Goal: Task Accomplishment & Management: Manage account settings

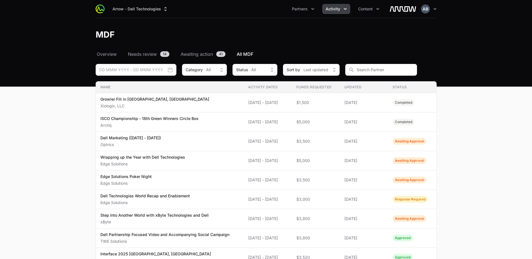
click at [438, 10] on div "Arrow - Dell Technologies Partners Activity Content Open user menu Open main me…" at bounding box center [266, 9] width 359 height 18
click at [435, 8] on icon "button" at bounding box center [435, 9] width 6 height 6
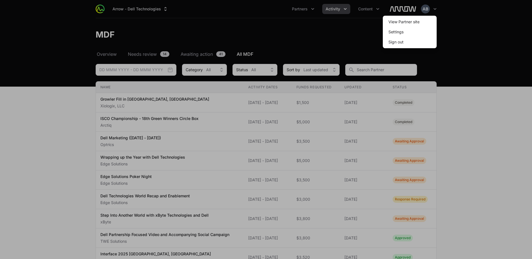
click at [482, 33] on div at bounding box center [266, 129] width 532 height 259
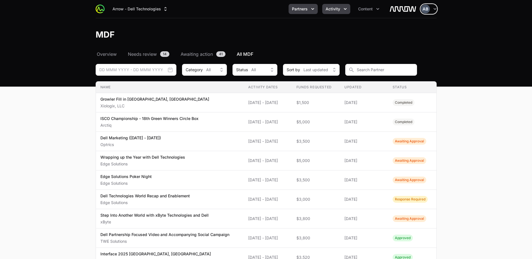
click at [308, 9] on button "Partners" at bounding box center [303, 9] width 29 height 10
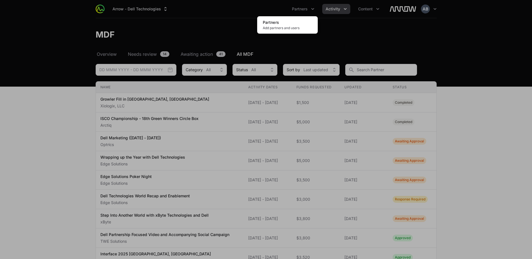
click at [394, 33] on div "Partners menu" at bounding box center [266, 129] width 532 height 259
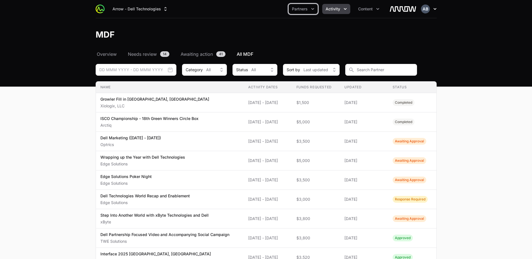
click at [435, 10] on icon "button" at bounding box center [435, 9] width 6 height 6
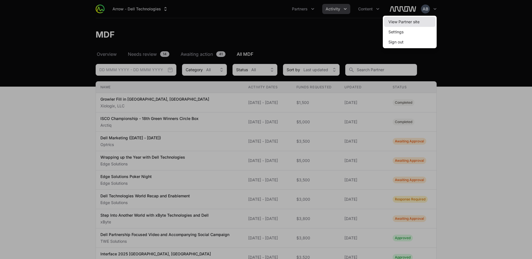
click at [424, 17] on link "View Partner site" at bounding box center [410, 22] width 52 height 10
click at [409, 25] on link "View Partner site" at bounding box center [410, 22] width 52 height 10
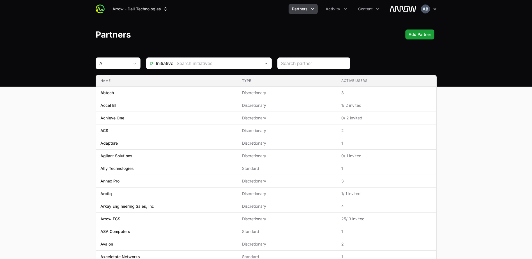
click at [434, 12] on button "Open user menu" at bounding box center [429, 8] width 16 height 9
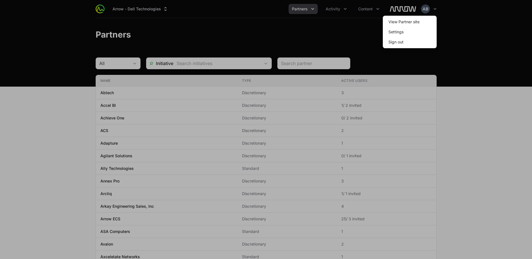
click at [453, 15] on div at bounding box center [266, 129] width 532 height 259
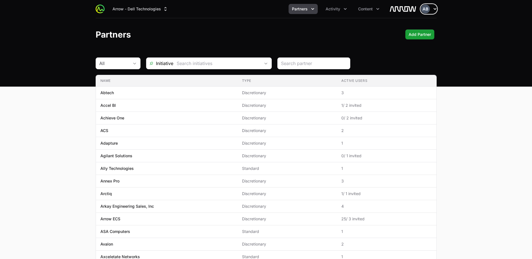
click at [436, 9] on icon "button" at bounding box center [434, 9] width 3 height 2
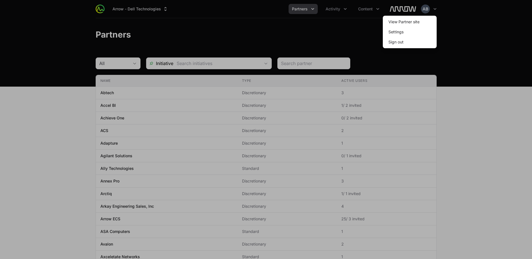
click at [452, 26] on div at bounding box center [266, 129] width 532 height 259
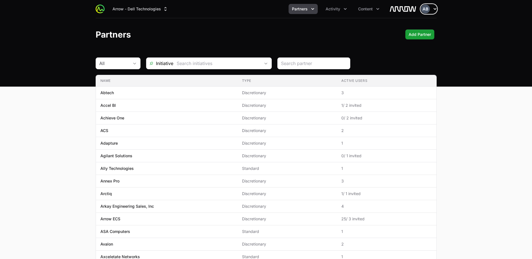
click at [434, 9] on icon "button" at bounding box center [434, 9] width 3 height 2
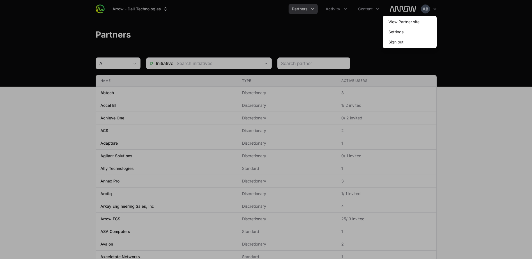
click at [467, 52] on div at bounding box center [266, 129] width 532 height 259
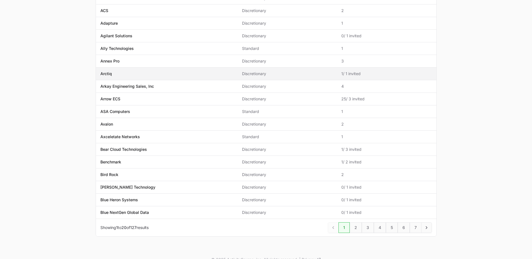
scroll to position [130, 0]
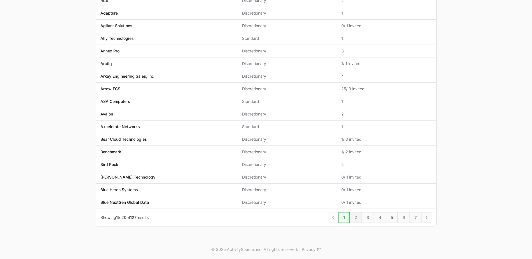
click at [356, 221] on link "2" at bounding box center [356, 217] width 12 height 11
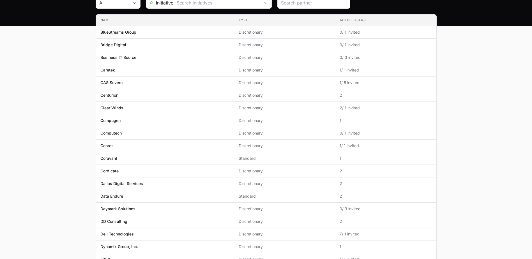
scroll to position [84, 0]
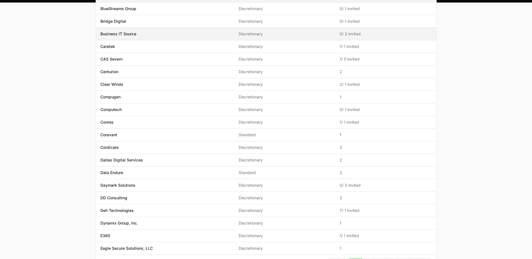
click at [148, 33] on span "Business IT Source" at bounding box center [164, 34] width 129 height 6
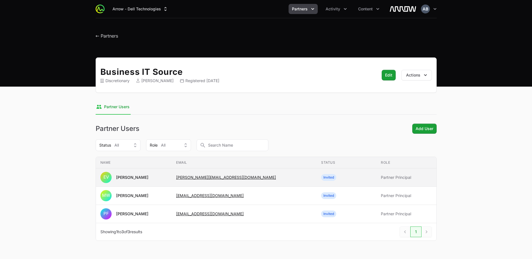
scroll to position [14, 0]
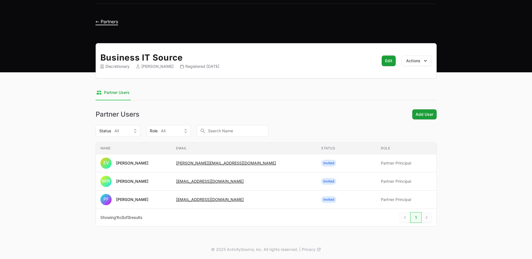
click at [115, 23] on span "← Partners" at bounding box center [107, 22] width 22 height 6
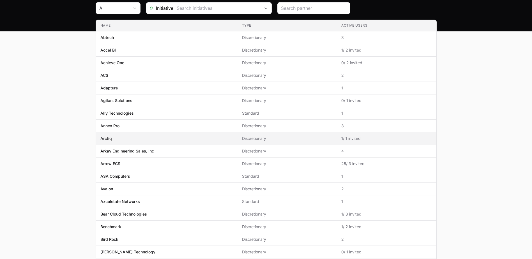
scroll to position [56, 0]
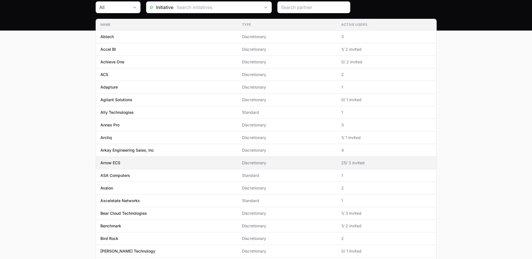
click at [117, 164] on p "Arrow ECS" at bounding box center [110, 163] width 20 height 6
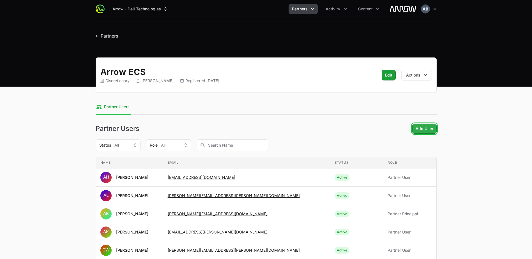
click at [417, 130] on span "Add User" at bounding box center [425, 128] width 18 height 7
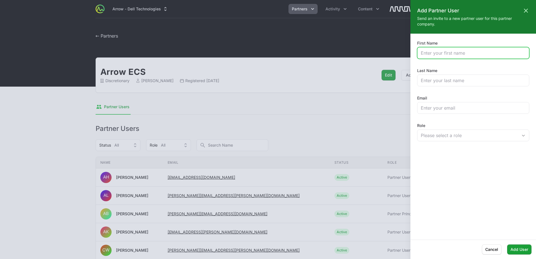
click at [471, 51] on input "First Name" at bounding box center [473, 53] width 105 height 7
type input "[PERSON_NAME]"
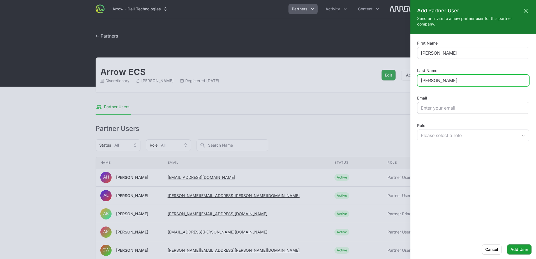
type input "[PERSON_NAME]"
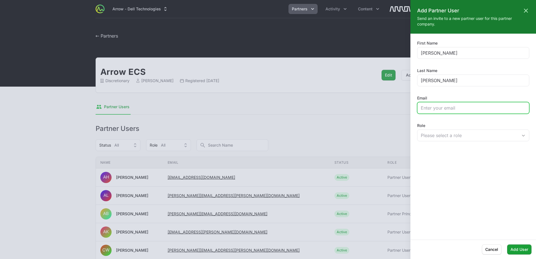
click at [458, 110] on input "Email" at bounding box center [473, 108] width 105 height 7
click at [447, 108] on input "Email" at bounding box center [473, 108] width 105 height 7
paste input "[PERSON_NAME][EMAIL_ADDRESS][PERSON_NAME][DOMAIN_NAME]"
type input "[PERSON_NAME][EMAIL_ADDRESS][PERSON_NAME][DOMAIN_NAME]"
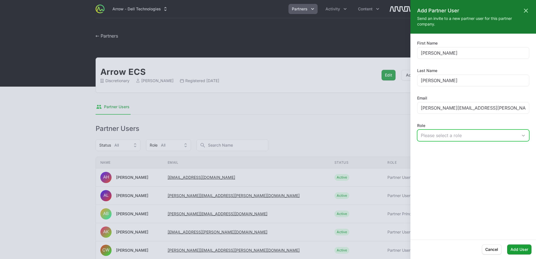
click at [451, 131] on button "Please select a role" at bounding box center [473, 135] width 112 height 11
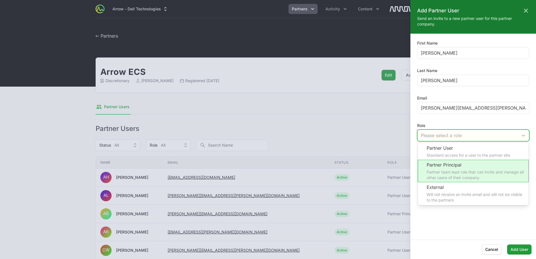
click at [456, 172] on li "Partner Principal Partner team lead role that can invite and manage all other u…" at bounding box center [473, 171] width 111 height 22
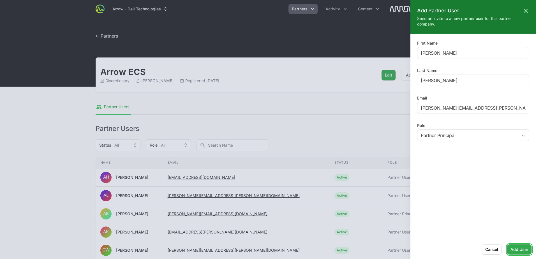
click at [525, 248] on span "Add User" at bounding box center [520, 249] width 18 height 7
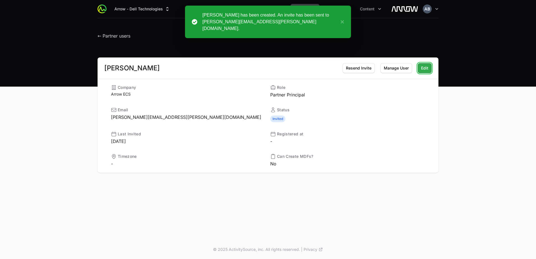
click at [425, 70] on span "Edit" at bounding box center [424, 68] width 7 height 7
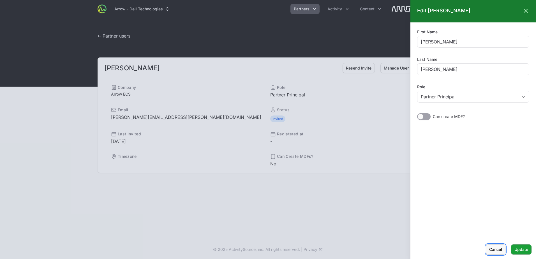
drag, startPoint x: 493, startPoint y: 252, endPoint x: 488, endPoint y: 244, distance: 9.2
click at [493, 252] on span "Cancel" at bounding box center [495, 249] width 13 height 7
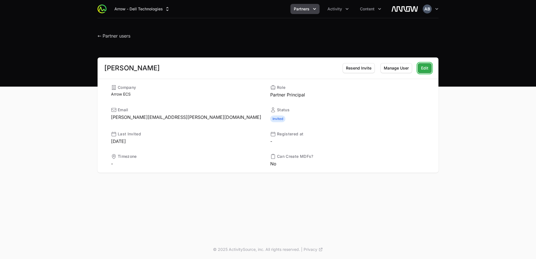
click at [430, 70] on button "Edit Edit" at bounding box center [425, 68] width 14 height 10
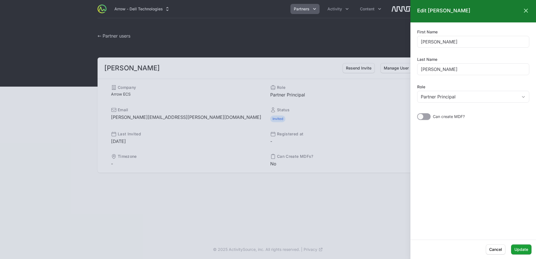
click at [431, 117] on div "Can create MDF?" at bounding box center [473, 116] width 112 height 7
click at [428, 117] on div at bounding box center [423, 116] width 13 height 7
click at [418, 114] on input "checkbox" at bounding box center [417, 113] width 1 height 1
checkbox input "true"
click at [523, 253] on button "Update Update" at bounding box center [521, 249] width 20 height 10
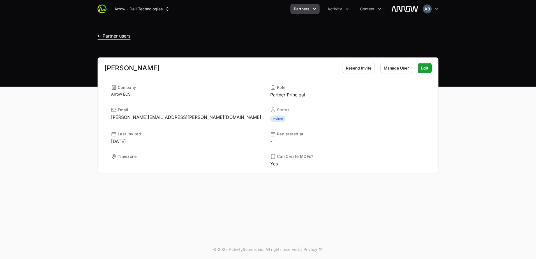
click at [105, 36] on span "← Partner users" at bounding box center [114, 36] width 33 height 6
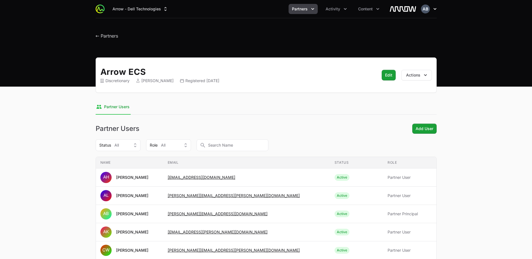
click at [432, 11] on icon "button" at bounding box center [435, 9] width 6 height 6
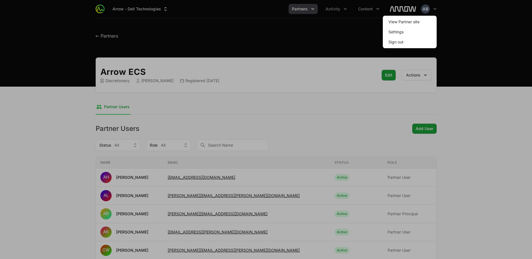
click at [469, 53] on div at bounding box center [266, 129] width 532 height 259
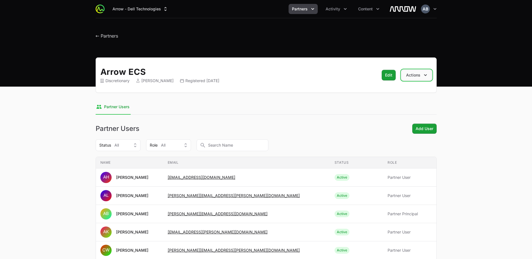
click at [421, 75] on button "Actions" at bounding box center [416, 75] width 31 height 11
click at [119, 37] on div "← Partners" at bounding box center [266, 34] width 341 height 10
click at [118, 37] on div "← Partners" at bounding box center [266, 34] width 341 height 10
click at [112, 33] on span "← Partners" at bounding box center [107, 36] width 22 height 6
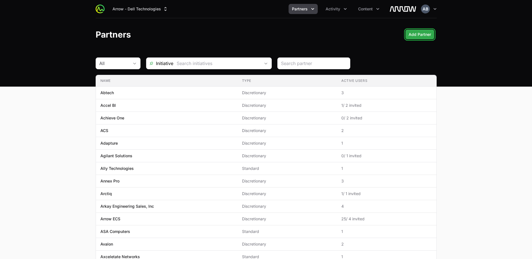
click at [418, 35] on span "Add Partner" at bounding box center [420, 34] width 22 height 7
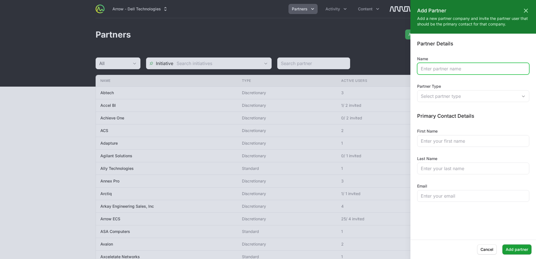
click at [470, 71] on input "Name" at bounding box center [473, 68] width 105 height 7
type input "XYZ"
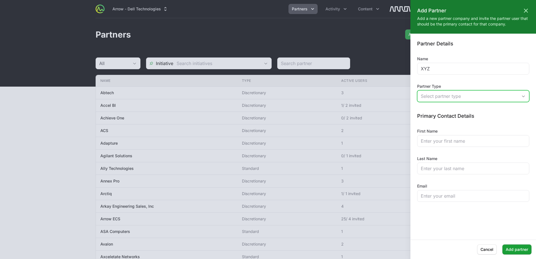
click at [458, 96] on div "Select partner type" at bounding box center [469, 96] width 97 height 7
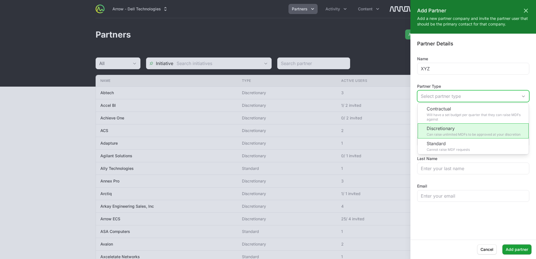
click at [465, 133] on li "Discretionary Can raise unlimited MDFs to be approved at your discretion" at bounding box center [473, 130] width 111 height 15
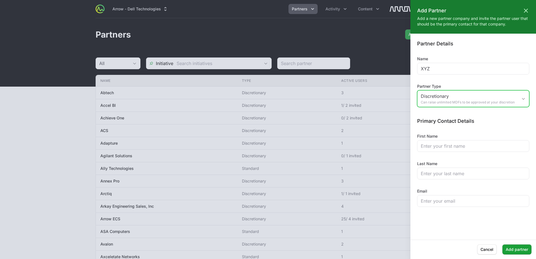
click at [462, 100] on div "Discretionary Can raise unlimited MDFs to be approved at your discretion" at bounding box center [469, 99] width 97 height 12
click at [468, 81] on div "Partner Details Name XYZ Partner Type Discretionary Can raise unlimited MDFs to…" at bounding box center [473, 123] width 112 height 167
click at [435, 151] on div at bounding box center [473, 146] width 112 height 12
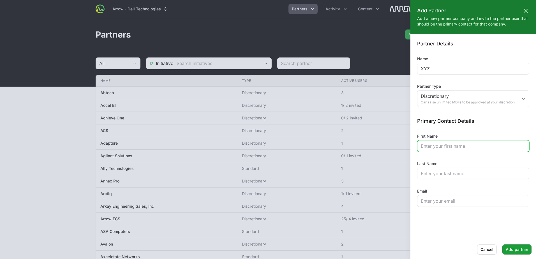
click at [432, 147] on input "First Name" at bounding box center [473, 146] width 105 height 7
click at [427, 182] on div "Partner Details Name XYZ Partner Type Discretionary Can raise unlimited MDFs to…" at bounding box center [473, 123] width 112 height 167
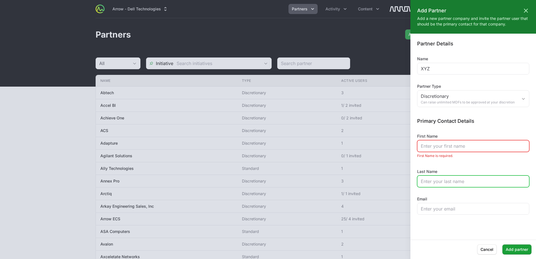
click at [434, 179] on input "Last Name" at bounding box center [473, 181] width 105 height 7
click at [437, 137] on label "First Name" at bounding box center [427, 136] width 20 height 6
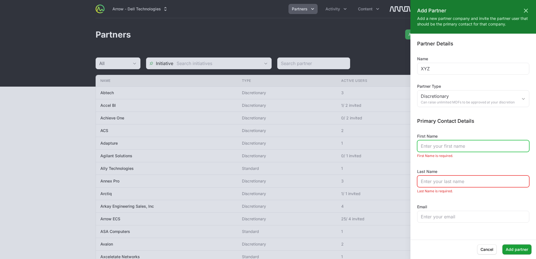
click at [437, 143] on input "First Name" at bounding box center [473, 146] width 105 height 7
click at [430, 185] on div at bounding box center [473, 182] width 112 height 12
click at [435, 149] on input "First Name" at bounding box center [473, 146] width 105 height 7
click at [460, 148] on input "First Name" at bounding box center [473, 146] width 105 height 7
click at [488, 250] on span "Cancel" at bounding box center [487, 249] width 13 height 7
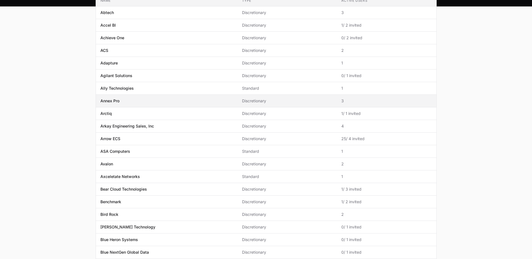
scroll to position [130, 0]
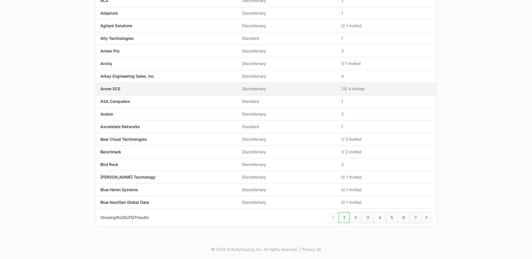
click at [114, 91] on p "Arrow ECS" at bounding box center [110, 89] width 20 height 6
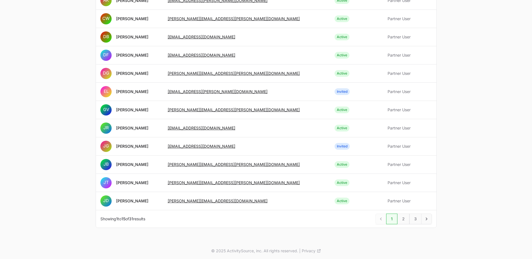
scroll to position [233, 0]
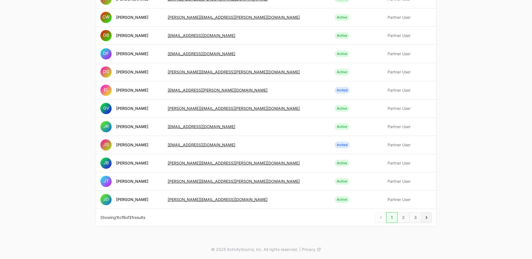
click at [421, 220] on link "Next" at bounding box center [426, 217] width 11 height 11
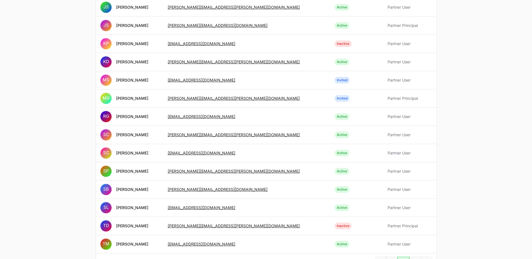
scroll to position [233, 0]
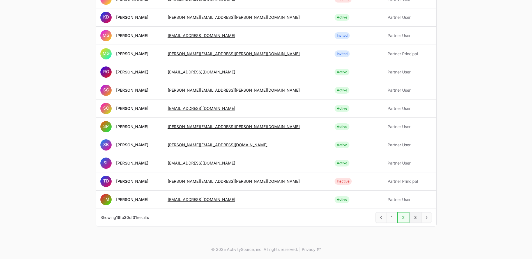
click at [412, 216] on link "3" at bounding box center [415, 217] width 12 height 11
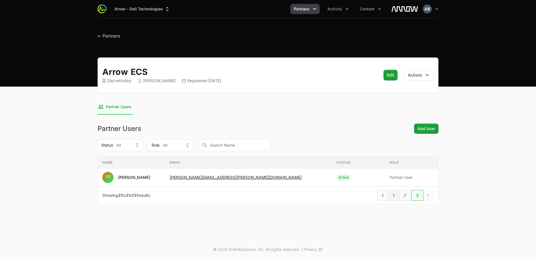
click at [393, 197] on link "1" at bounding box center [393, 195] width 11 height 11
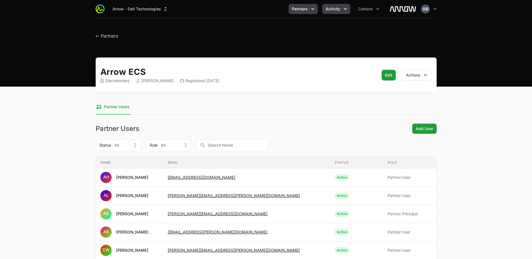
click at [342, 7] on button "Activity" at bounding box center [336, 9] width 28 height 10
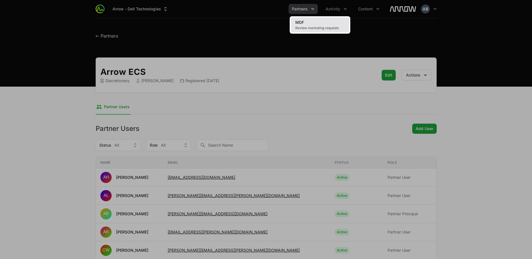
click at [334, 28] on span "Review marketing requests" at bounding box center [319, 28] width 49 height 4
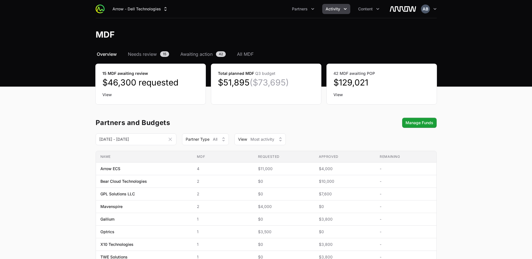
click at [154, 54] on span "Needs review" at bounding box center [142, 54] width 29 height 7
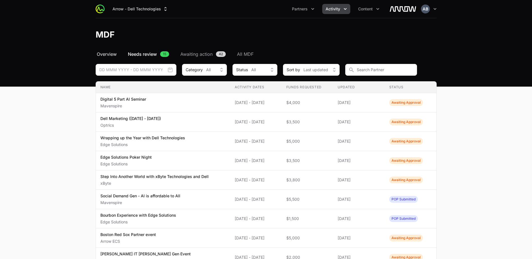
click at [109, 52] on span "Overview" at bounding box center [107, 54] width 20 height 7
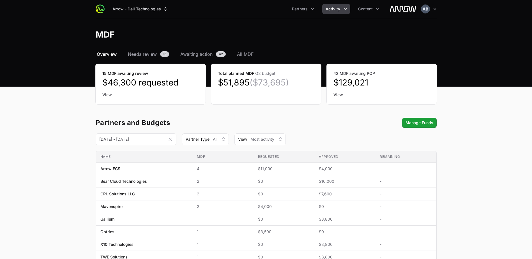
click at [112, 54] on span "Overview" at bounding box center [107, 54] width 20 height 7
click at [147, 56] on span "Needs review" at bounding box center [142, 54] width 29 height 7
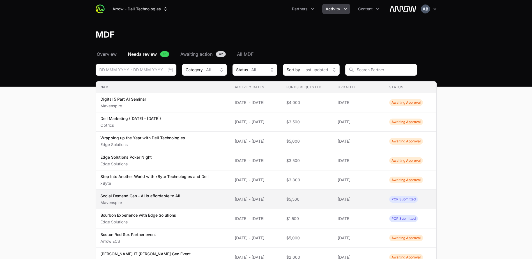
click at [190, 199] on span "Social Demand Gen - AI is affordable to All Mavenspire" at bounding box center [163, 199] width 126 height 12
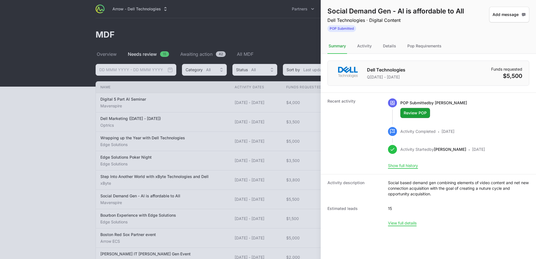
click at [256, 26] on div at bounding box center [268, 129] width 536 height 259
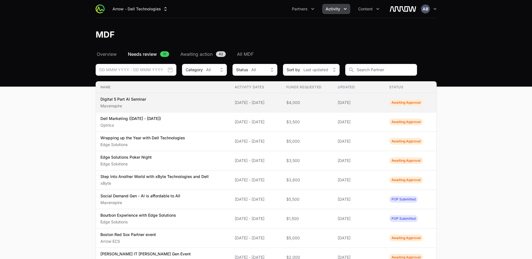
click at [402, 103] on span "Awaiting Approval" at bounding box center [406, 102] width 34 height 7
click at [199, 99] on span "Digital 5 Part AI Seminar Mavenspire" at bounding box center [163, 102] width 126 height 12
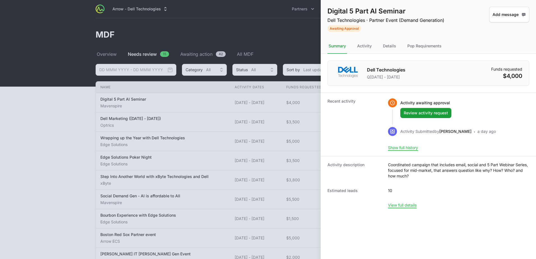
drag, startPoint x: 394, startPoint y: 168, endPoint x: 433, endPoint y: 178, distance: 40.1
click at [433, 178] on dd "Coordinated campaign that includes email, social and 5 Part Webinar Series, foc…" at bounding box center [458, 170] width 141 height 17
drag, startPoint x: 433, startPoint y: 178, endPoint x: 441, endPoint y: 178, distance: 7.6
click at [441, 178] on dd "Coordinated campaign that includes email, social and 5 Part Webinar Series, foc…" at bounding box center [458, 170] width 141 height 17
click at [405, 206] on button "View full details" at bounding box center [402, 205] width 29 height 5
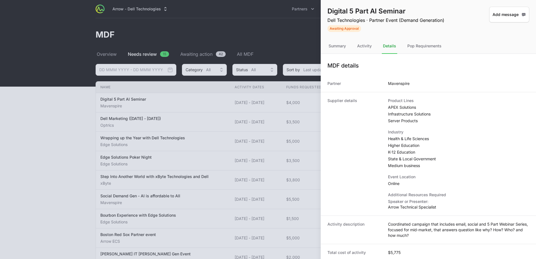
drag, startPoint x: 387, startPoint y: 102, endPoint x: 425, endPoint y: 122, distance: 42.7
click at [425, 122] on div "Supplier details Product Lines APEX Solutions Infrastructure Solutions Server P…" at bounding box center [428, 154] width 215 height 124
drag, startPoint x: 425, startPoint y: 122, endPoint x: 422, endPoint y: 165, distance: 43.5
click at [422, 165] on div "Supplier details Product Lines APEX Solutions Infrastructure Solutions Server P…" at bounding box center [428, 154] width 215 height 124
drag, startPoint x: 422, startPoint y: 165, endPoint x: 408, endPoint y: 188, distance: 26.5
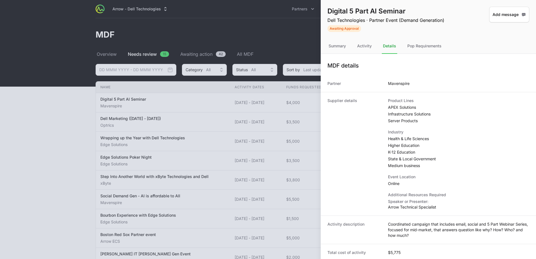
click at [408, 188] on div "Supplier details Product Lines APEX Solutions Infrastructure Solutions Server P…" at bounding box center [428, 154] width 215 height 124
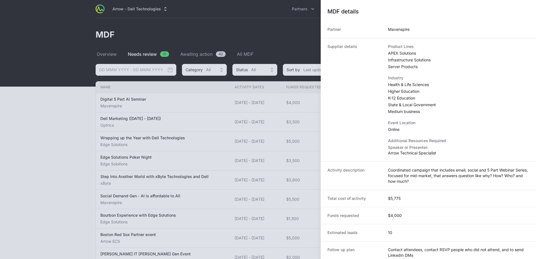
scroll to position [56, 0]
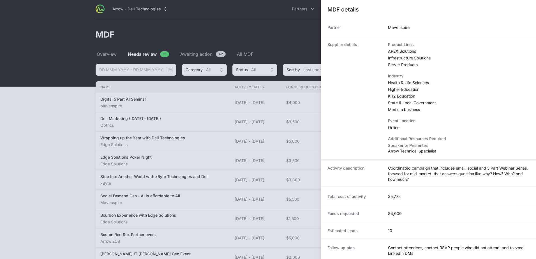
click at [395, 150] on p "Arrow Technical Specialist" at bounding box center [417, 151] width 58 height 6
drag, startPoint x: 390, startPoint y: 152, endPoint x: 443, endPoint y: 155, distance: 52.8
click at [443, 155] on div "Supplier details Product Lines APEX Solutions Infrastructure Solutions Server P…" at bounding box center [428, 98] width 215 height 124
drag, startPoint x: 443, startPoint y: 155, endPoint x: 416, endPoint y: 176, distance: 33.7
click at [416, 176] on dd "Coordinated campaign that includes email, social and 5 Part Webinar Series, foc…" at bounding box center [458, 173] width 141 height 17
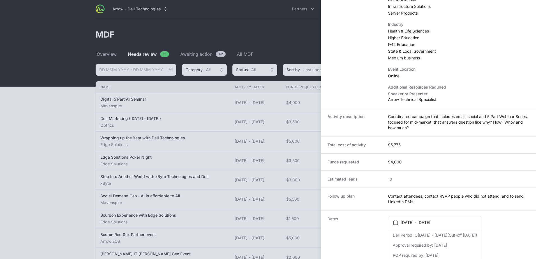
scroll to position [116, 0]
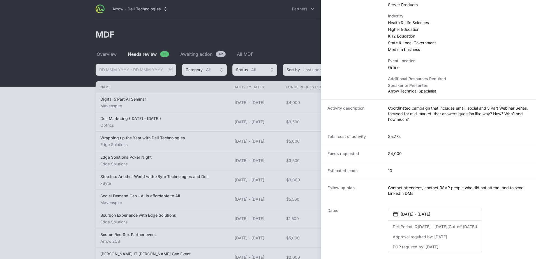
drag, startPoint x: 385, startPoint y: 107, endPoint x: 447, endPoint y: 122, distance: 64.3
click at [447, 122] on div "Activity description Coordinated campaign that includes email, social and 5 Par…" at bounding box center [428, 114] width 215 height 28
drag, startPoint x: 447, startPoint y: 122, endPoint x: 419, endPoint y: 114, distance: 29.2
click at [419, 114] on dd "Coordinated campaign that includes email, social and 5 Part Webinar Series, foc…" at bounding box center [458, 113] width 141 height 17
click at [458, 109] on dd "Coordinated campaign that includes email, social and 5 Part Webinar Series, foc…" at bounding box center [458, 113] width 141 height 17
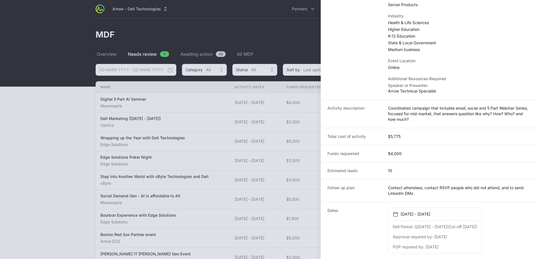
click at [515, 108] on dd "Coordinated campaign that includes email, social and 5 Part Webinar Series, foc…" at bounding box center [458, 113] width 141 height 17
drag, startPoint x: 330, startPoint y: 136, endPoint x: 407, endPoint y: 138, distance: 76.8
click at [407, 138] on div "Total cost of activity $5,775" at bounding box center [428, 136] width 215 height 17
drag, startPoint x: 407, startPoint y: 138, endPoint x: 409, endPoint y: 140, distance: 3.8
click at [409, 140] on div "Total cost of activity $5,775" at bounding box center [428, 136] width 215 height 17
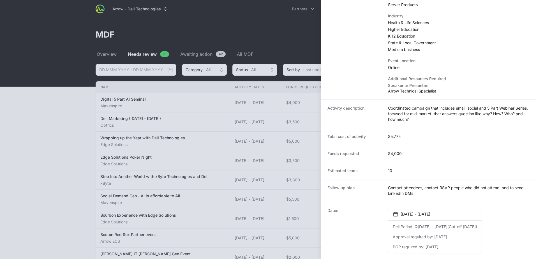
drag, startPoint x: 375, startPoint y: 156, endPoint x: 411, endPoint y: 153, distance: 36.6
click at [411, 153] on div "Funds requested $4,000" at bounding box center [428, 153] width 215 height 17
drag, startPoint x: 411, startPoint y: 153, endPoint x: 388, endPoint y: 163, distance: 25.5
click at [388, 163] on div "Estimated leads 10" at bounding box center [428, 170] width 215 height 17
drag, startPoint x: 404, startPoint y: 154, endPoint x: 408, endPoint y: 154, distance: 3.9
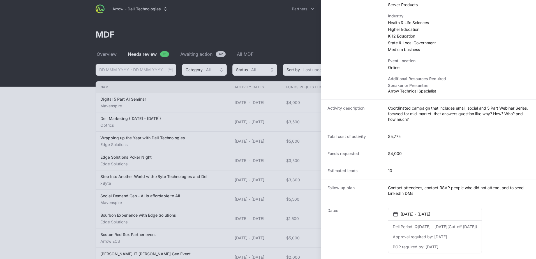
click at [408, 154] on div "Funds requested $4,000" at bounding box center [428, 153] width 215 height 17
drag, startPoint x: 351, startPoint y: 136, endPoint x: 372, endPoint y: 135, distance: 20.8
click at [352, 136] on dt "Total cost of activity" at bounding box center [354, 137] width 54 height 6
drag, startPoint x: 389, startPoint y: 136, endPoint x: 414, endPoint y: 137, distance: 24.1
click at [414, 137] on div "Total cost of activity $5,775" at bounding box center [428, 136] width 215 height 17
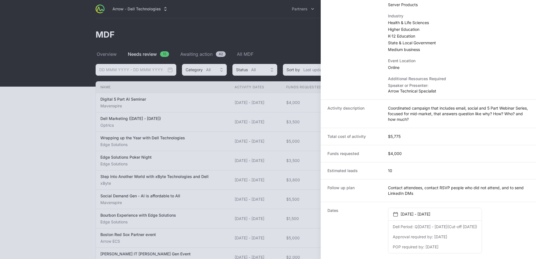
drag, startPoint x: 414, startPoint y: 137, endPoint x: 397, endPoint y: 175, distance: 41.2
click at [397, 175] on div "Estimated leads 10" at bounding box center [428, 170] width 215 height 17
drag, startPoint x: 332, startPoint y: 173, endPoint x: 405, endPoint y: 172, distance: 73.2
click at [405, 172] on div "Estimated leads 10" at bounding box center [428, 170] width 215 height 17
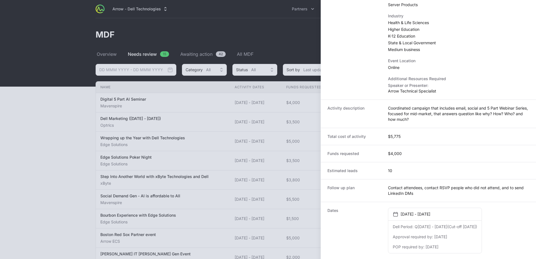
drag, startPoint x: 337, startPoint y: 190, endPoint x: 440, endPoint y: 195, distance: 103.9
click at [440, 195] on div "Follow up plan Contact attendees, contact RSVP people who did not attend, and t…" at bounding box center [428, 190] width 215 height 23
click at [440, 195] on dd "Contact attendees, contact RSVP people who did not attend, and to send LinkedIn…" at bounding box center [458, 190] width 141 height 11
drag, startPoint x: 393, startPoint y: 246, endPoint x: 453, endPoint y: 248, distance: 60.3
click at [453, 248] on dl "Dell Period: Q[DATE] - [DATE] (Cut-off [DATE]) Approval required by: [DATE] POP…" at bounding box center [434, 237] width 93 height 33
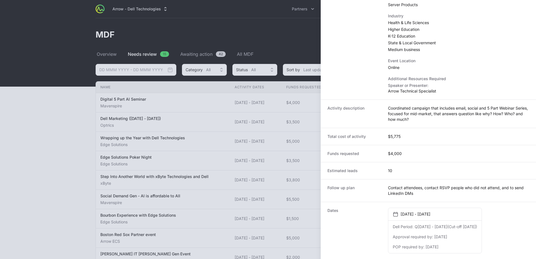
drag, startPoint x: 453, startPoint y: 248, endPoint x: 459, endPoint y: 248, distance: 6.2
click at [459, 248] on div "POP required by: [DATE]" at bounding box center [435, 247] width 84 height 6
click at [439, 245] on dd "[DATE]" at bounding box center [432, 247] width 13 height 6
drag, startPoint x: 422, startPoint y: 244, endPoint x: 462, endPoint y: 247, distance: 40.2
click at [462, 247] on div "POP required by: [DATE]" at bounding box center [435, 247] width 84 height 6
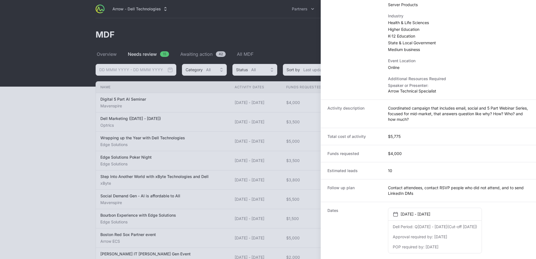
click at [462, 247] on div "POP required by: [DATE]" at bounding box center [435, 247] width 84 height 6
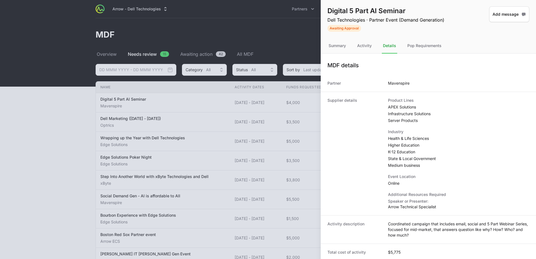
scroll to position [0, 0]
click at [364, 43] on div "Activity" at bounding box center [364, 46] width 17 height 15
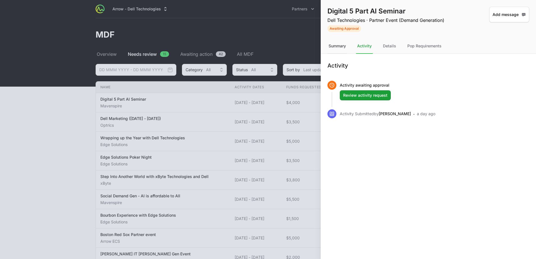
click at [336, 45] on div "Summary" at bounding box center [337, 46] width 20 height 15
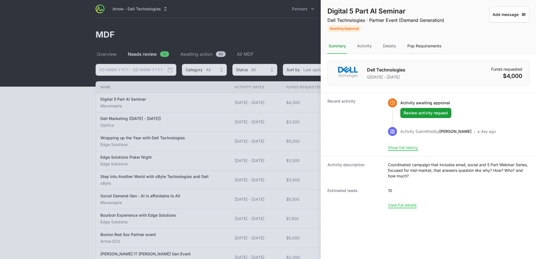
click at [432, 43] on div "Pop Requirements" at bounding box center [424, 46] width 36 height 15
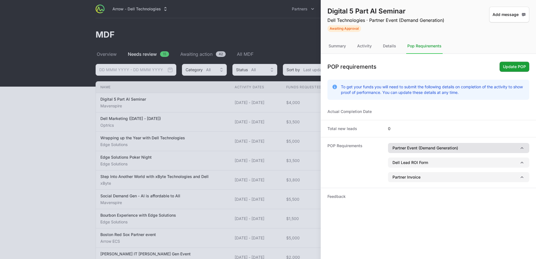
click at [522, 149] on icon "button" at bounding box center [522, 148] width 6 height 6
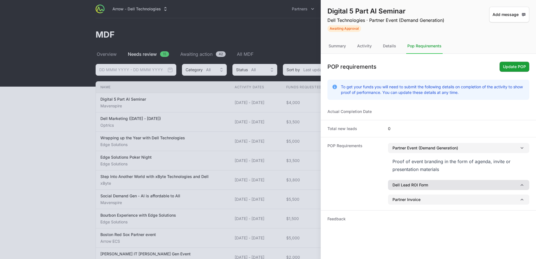
click at [519, 184] on icon "button" at bounding box center [522, 185] width 6 height 6
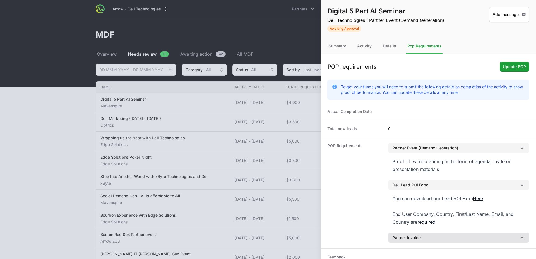
click at [519, 237] on icon "button" at bounding box center [522, 238] width 6 height 6
drag, startPoint x: 441, startPoint y: 198, endPoint x: 460, endPoint y: 199, distance: 19.1
click at [460, 199] on div "You can download our Lead ROI Form Here End User Company, Country, First/Last N…" at bounding box center [459, 210] width 132 height 31
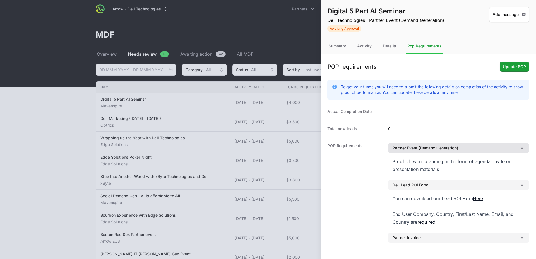
click at [413, 149] on button "Partner Event (Demand Generation)" at bounding box center [458, 148] width 141 height 10
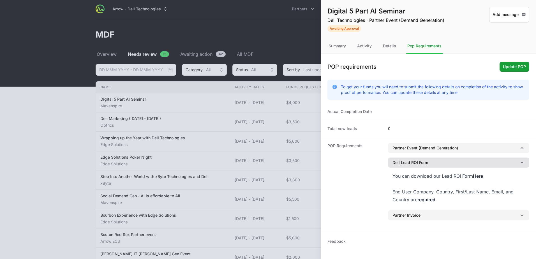
click at [414, 162] on button "Dell Lead ROI Form" at bounding box center [458, 163] width 141 height 10
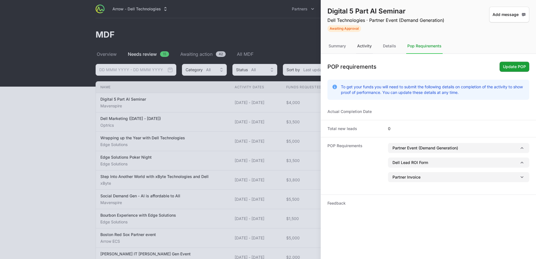
click at [364, 48] on div "Activity" at bounding box center [364, 46] width 17 height 15
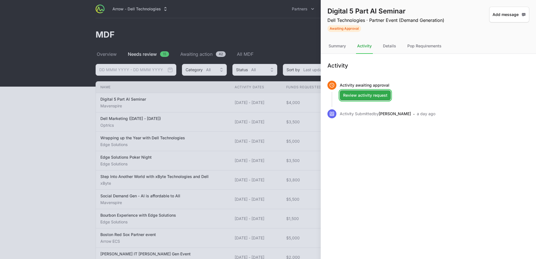
click at [380, 97] on span "Review activity request" at bounding box center [365, 95] width 44 height 7
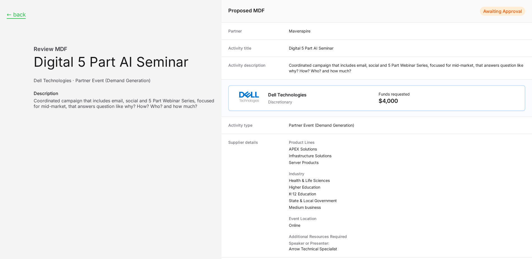
click at [22, 14] on button "← back" at bounding box center [16, 14] width 19 height 7
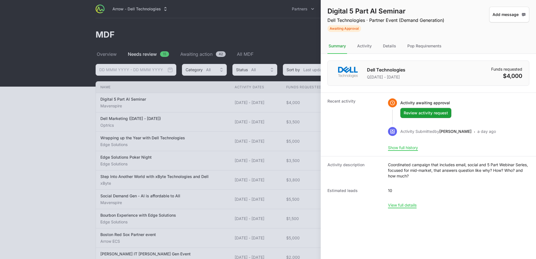
click at [97, 132] on div at bounding box center [268, 129] width 536 height 259
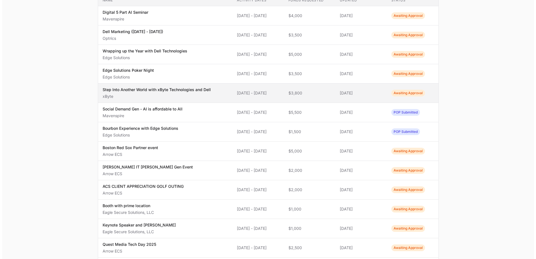
scroll to position [62, 0]
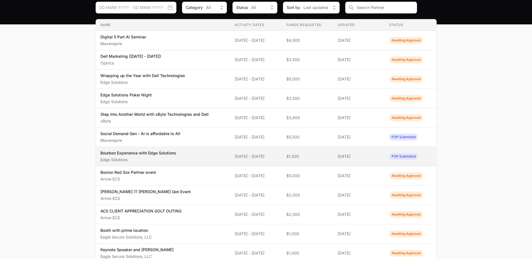
click at [293, 158] on td "Funds Requested $1,500" at bounding box center [308, 156] width 52 height 19
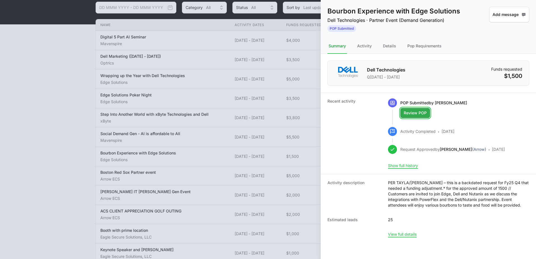
click at [409, 111] on span "Review POP" at bounding box center [415, 113] width 23 height 7
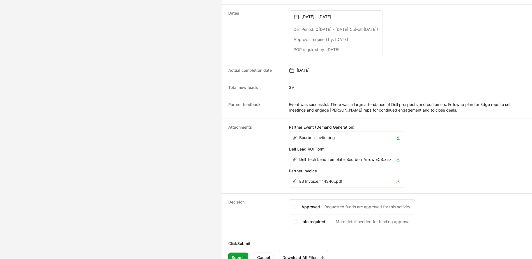
scroll to position [299, 0]
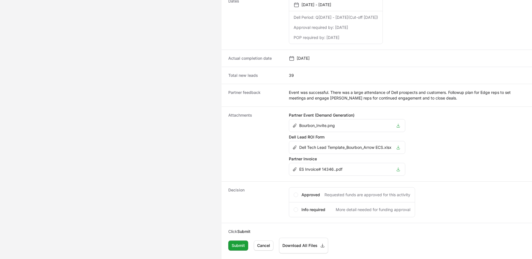
click at [398, 169] on icon "Activity details" at bounding box center [398, 169] width 4 height 4
click at [400, 148] on icon "Activity details" at bounding box center [398, 147] width 4 height 4
click at [398, 127] on icon "Activity details" at bounding box center [398, 125] width 4 height 4
click at [298, 214] on div "Info required More detail needed for funding approval" at bounding box center [352, 209] width 126 height 15
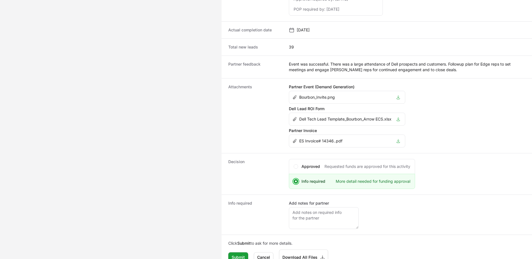
scroll to position [339, 0]
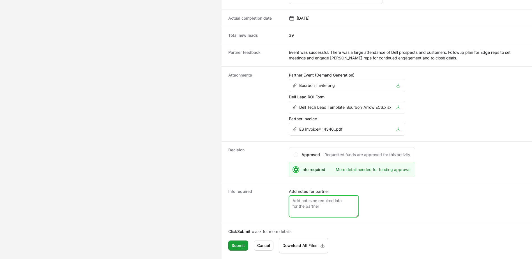
click at [322, 204] on textarea "Add notes for partner" at bounding box center [324, 206] width 70 height 22
type textarea "Can you please upload pictures from the event itself?"
click at [236, 245] on span "Submit" at bounding box center [238, 245] width 13 height 7
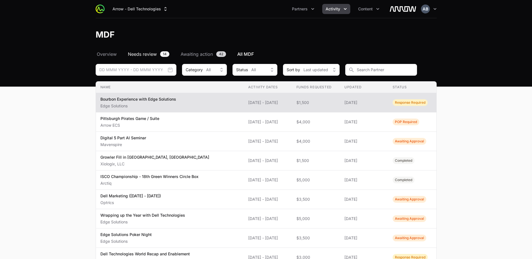
click at [138, 55] on span "Needs review" at bounding box center [142, 54] width 29 height 7
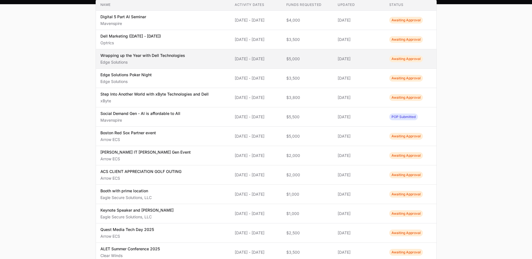
scroll to position [84, 0]
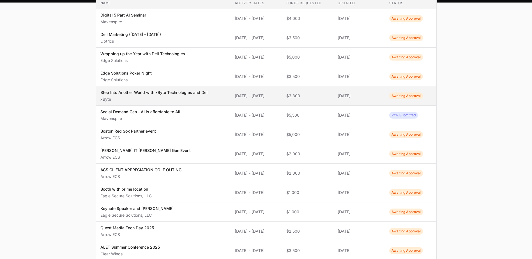
click at [411, 98] on span "Awaiting Approval" at bounding box center [406, 96] width 34 height 7
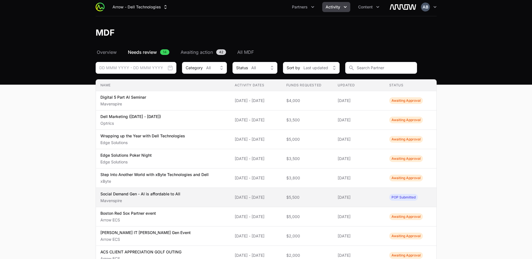
scroll to position [0, 0]
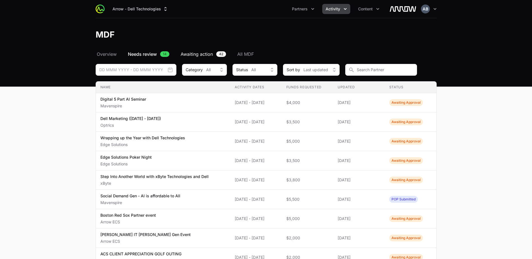
click at [196, 57] on span "Awaiting action" at bounding box center [197, 54] width 32 height 7
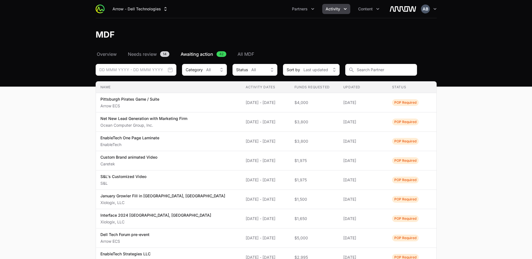
click at [198, 54] on span "Awaiting action" at bounding box center [197, 54] width 33 height 7
click at [206, 53] on span "Awaiting action" at bounding box center [197, 54] width 33 height 7
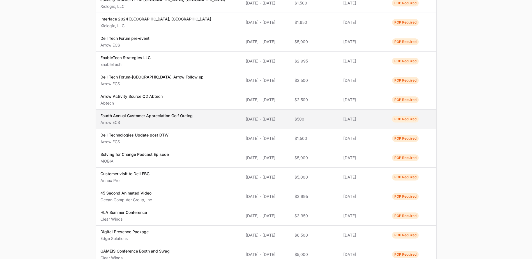
scroll to position [368, 0]
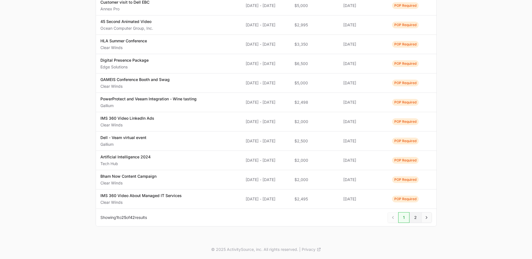
click at [416, 220] on span "2" at bounding box center [415, 217] width 12 height 11
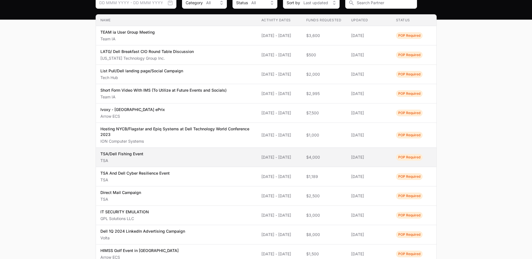
scroll to position [219, 0]
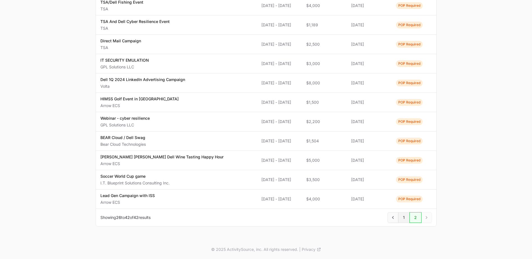
click at [402, 220] on span "1" at bounding box center [403, 217] width 11 height 11
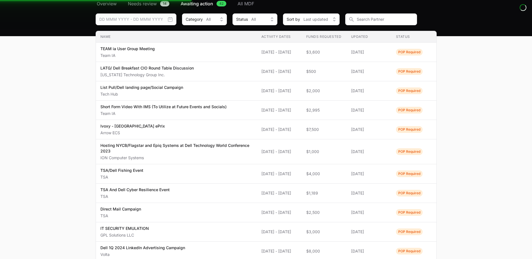
scroll to position [26, 0]
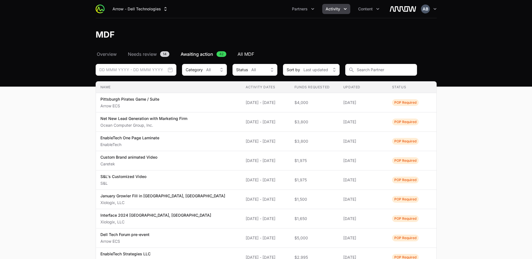
click at [244, 54] on span "All MDF" at bounding box center [245, 54] width 17 height 7
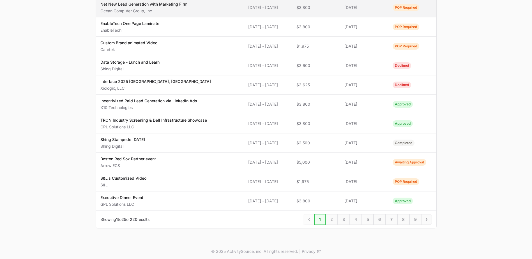
scroll to position [368, 0]
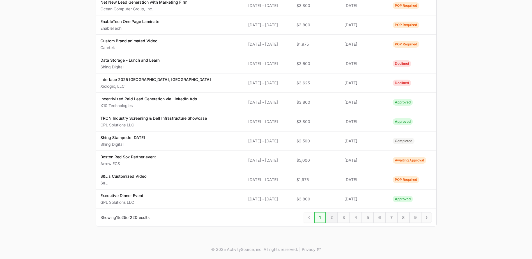
click at [332, 223] on span "2" at bounding box center [332, 217] width 12 height 11
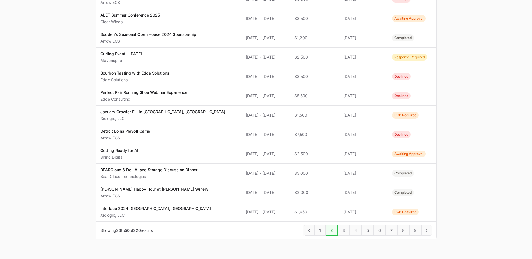
scroll to position [368, 0]
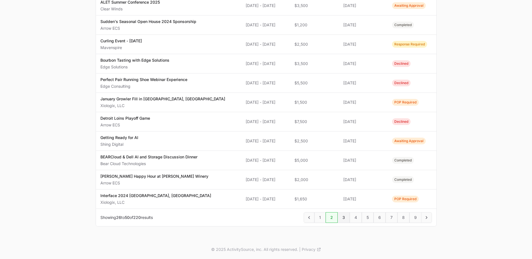
click at [345, 219] on span "3" at bounding box center [344, 217] width 12 height 11
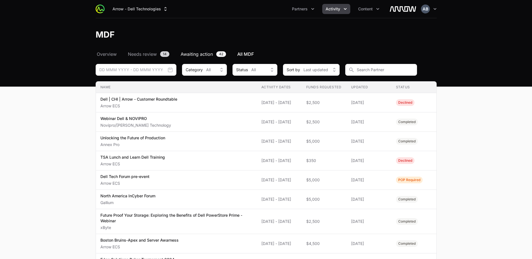
click at [218, 53] on span "42" at bounding box center [221, 54] width 10 height 6
click at [149, 56] on span "Needs review" at bounding box center [142, 54] width 29 height 7
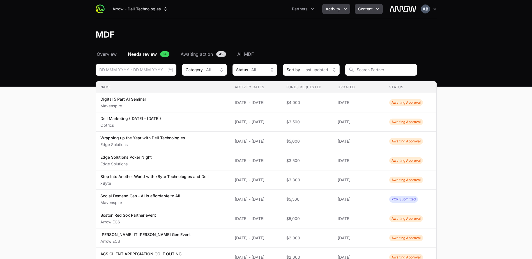
click at [379, 11] on icon "Content menu" at bounding box center [378, 9] width 6 height 6
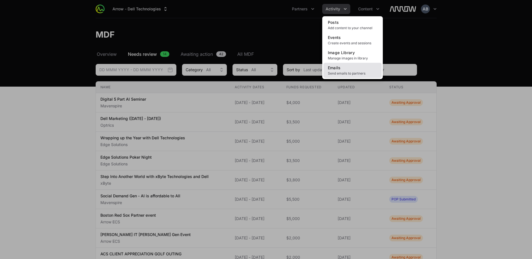
click at [365, 68] on link "Emails Send emails to partners" at bounding box center [352, 70] width 58 height 15
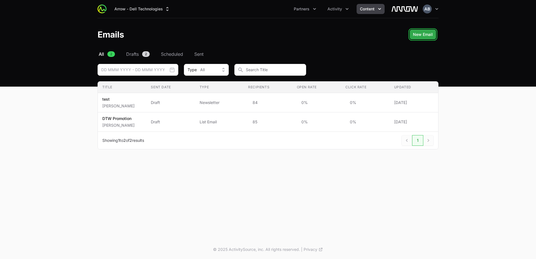
click at [424, 32] on span "New Email" at bounding box center [423, 34] width 20 height 7
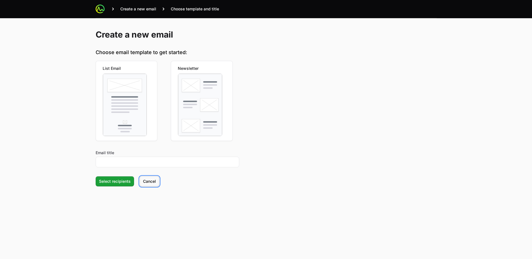
click at [151, 184] on span "Cancel" at bounding box center [149, 181] width 13 height 7
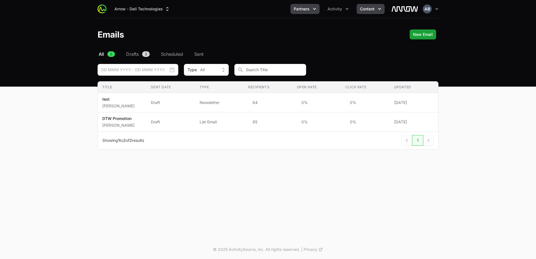
click at [306, 10] on span "Partners" at bounding box center [302, 9] width 16 height 6
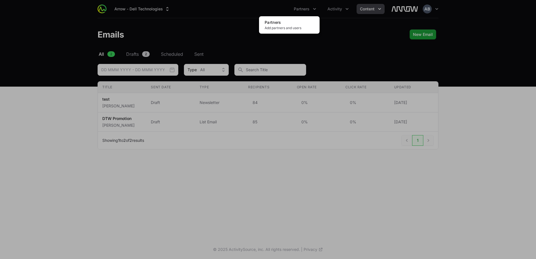
click at [346, 25] on div "Partners menu" at bounding box center [268, 129] width 536 height 259
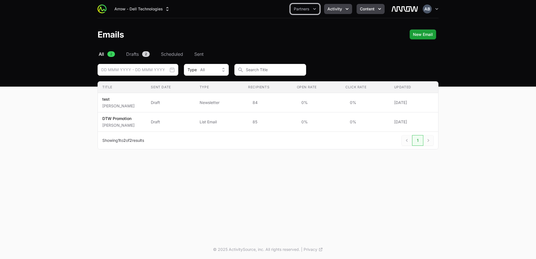
click at [345, 6] on button "Activity" at bounding box center [338, 9] width 28 height 10
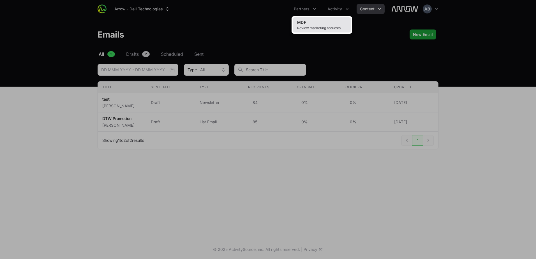
click at [342, 20] on link "MDF Review marketing requests" at bounding box center [322, 24] width 58 height 15
